Goal: Information Seeking & Learning: Learn about a topic

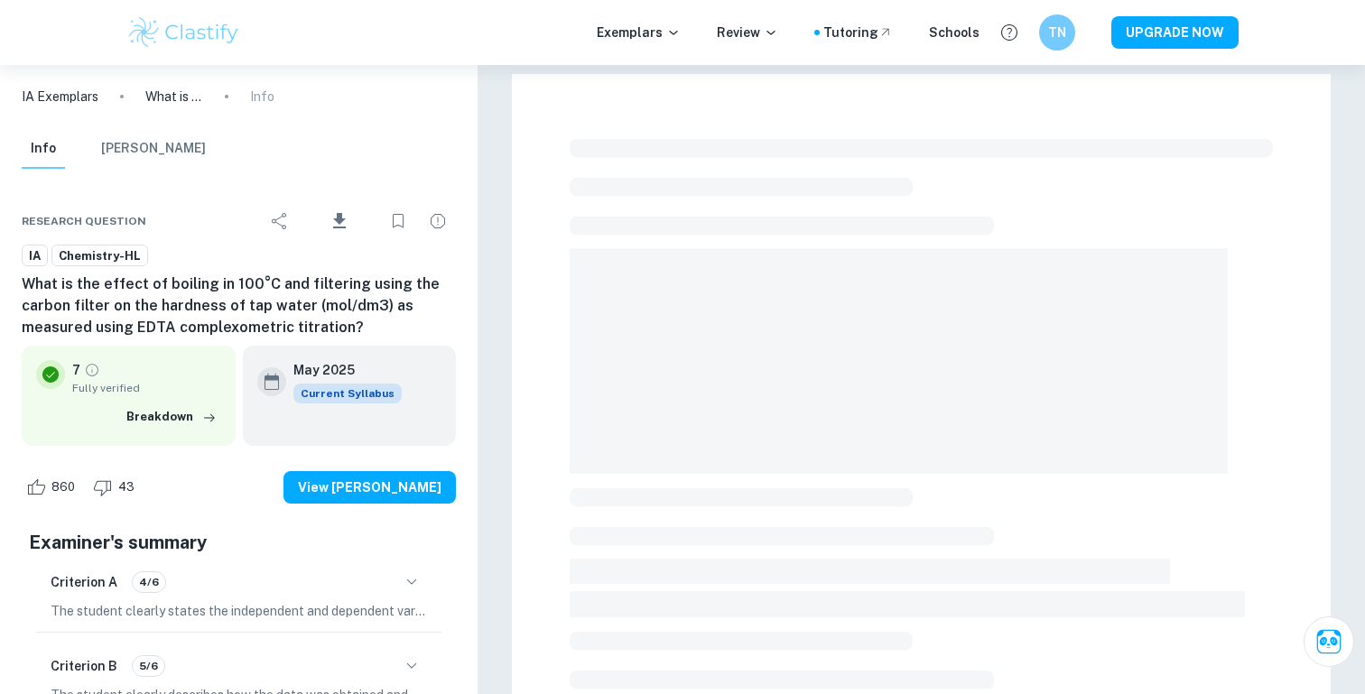
scroll to position [548, 0]
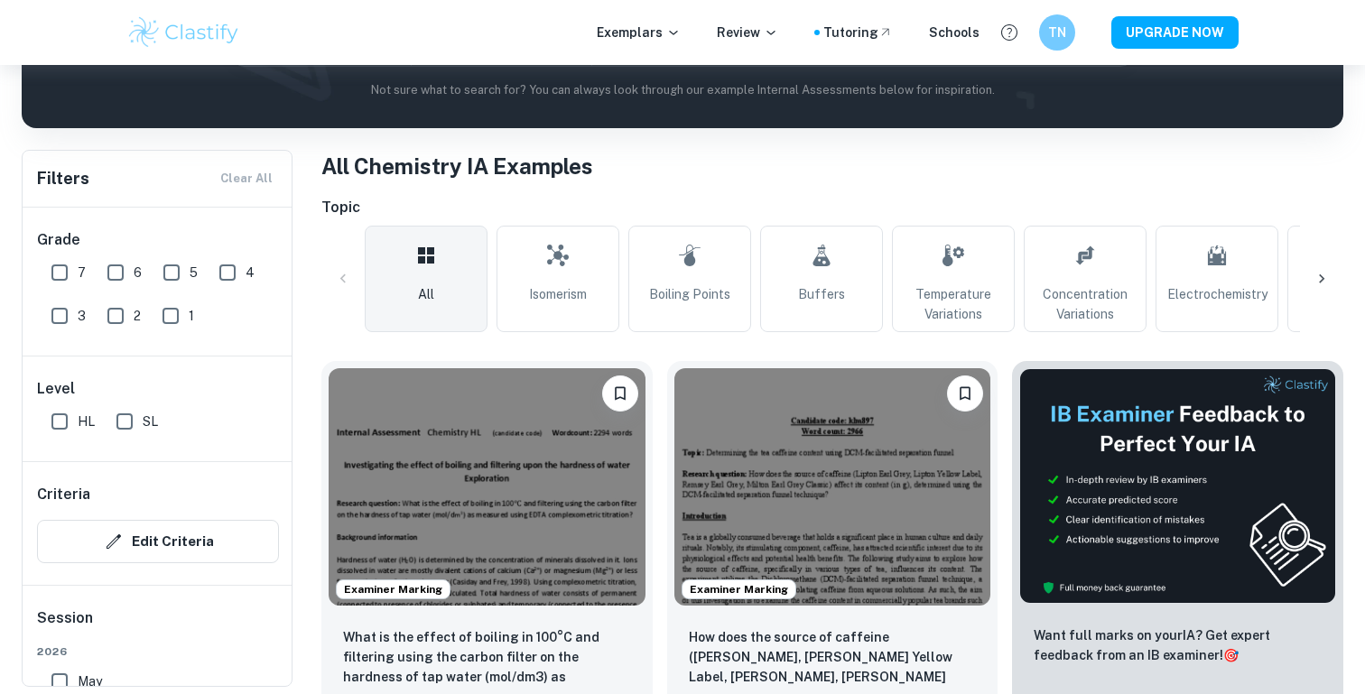
scroll to position [278, 0]
